Goal: Task Accomplishment & Management: Manage account settings

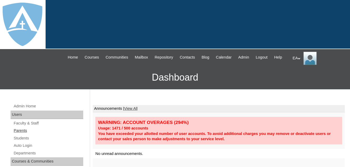
click at [21, 134] on link "Parents" at bounding box center [48, 131] width 70 height 7
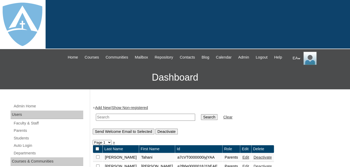
click at [100, 121] on input "text" at bounding box center [145, 117] width 99 height 7
type input "d"
type input "[PERSON_NAME]"
click at [201, 120] on input "Search" at bounding box center [209, 117] width 16 height 6
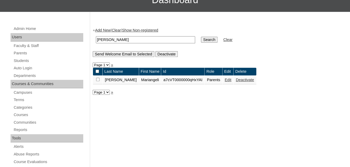
scroll to position [79, 0]
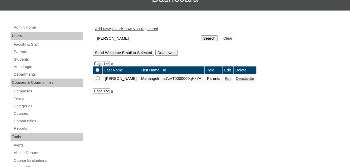
click at [224, 81] on link "Edit" at bounding box center [227, 79] width 7 height 4
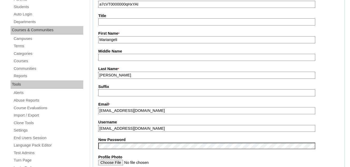
scroll to position [211, 0]
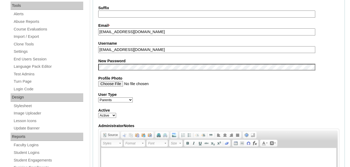
drag, startPoint x: 159, startPoint y: 55, endPoint x: 98, endPoint y: 56, distance: 61.1
click at [98, 56] on fieldset "Account Information User Id * a7cVT0000000qHxYAI Title First Name * Mariangeli …" at bounding box center [219, 63] width 252 height 315
click at [149, 94] on fieldset "Account Information User Id * a7cVT0000000qHxYAI Title First Name * Mariangeli …" at bounding box center [219, 63] width 252 height 315
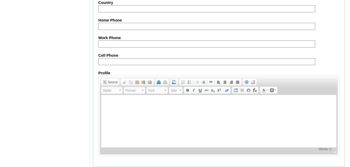
scroll to position [551, 0]
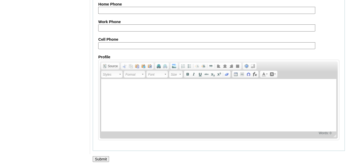
click at [101, 161] on input "Submit" at bounding box center [101, 160] width 16 height 6
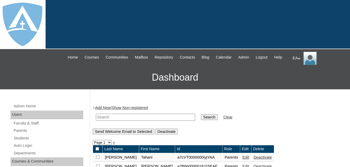
click at [295, 59] on div "EA My Profile My Settings Logout" at bounding box center [318, 58] width 52 height 13
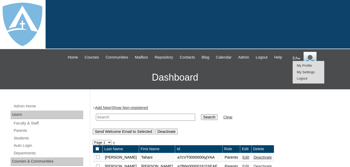
click at [299, 80] on span "Logout" at bounding box center [302, 79] width 11 height 4
